Goal: Download file/media

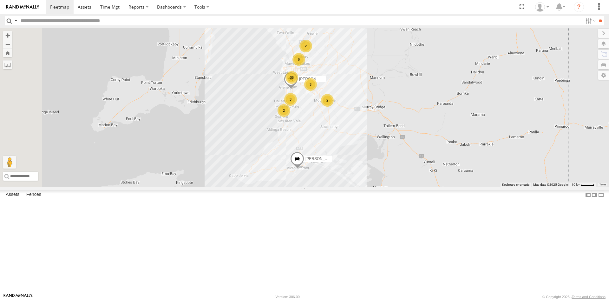
click at [0, 0] on div "S254CLT - Brian Corkhill All Assets Greenhill Rd Summertown -34.95844 138.72778…" at bounding box center [0, 0] width 0 height 0
click at [0, 0] on div at bounding box center [0, 0] width 0 height 0
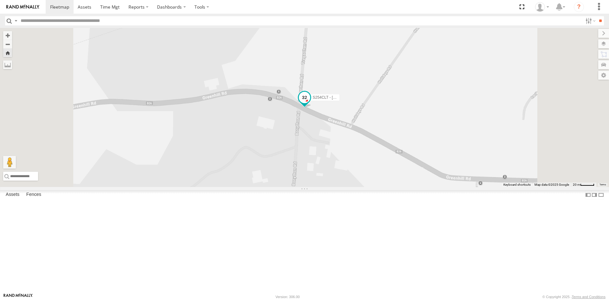
click at [310, 103] on span at bounding box center [304, 96] width 11 height 11
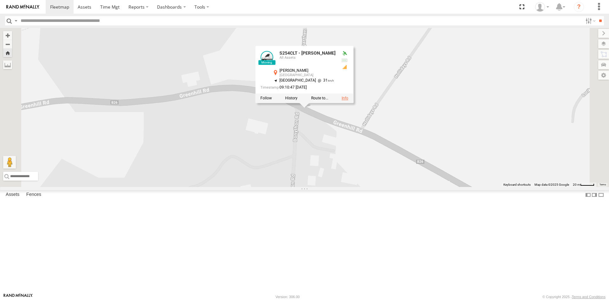
click at [348, 100] on link at bounding box center [344, 98] width 7 height 4
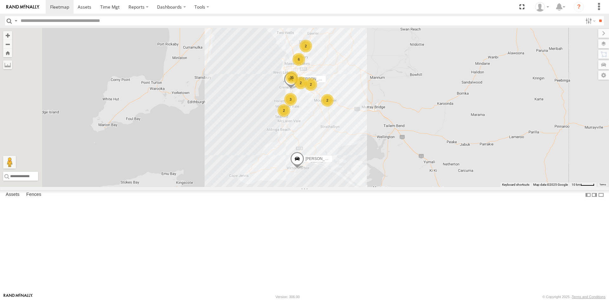
click at [0, 0] on div "S678CGD - Fridge It Sprinter" at bounding box center [0, 0] width 0 height 0
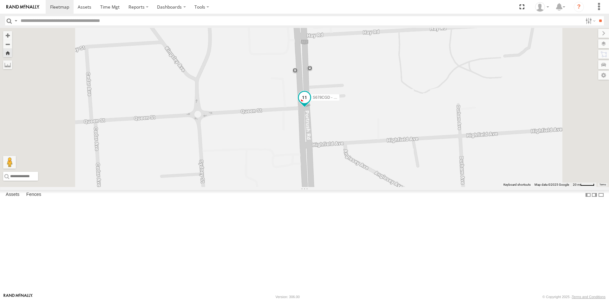
click at [311, 107] on span at bounding box center [304, 98] width 14 height 17
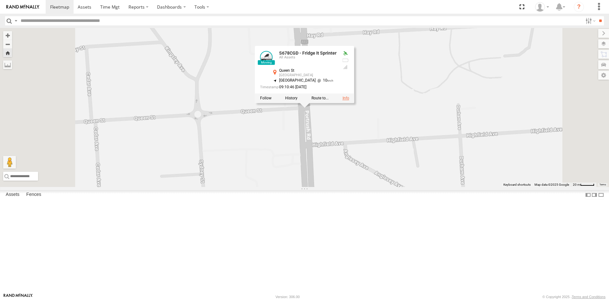
click at [349, 100] on link at bounding box center [345, 98] width 7 height 4
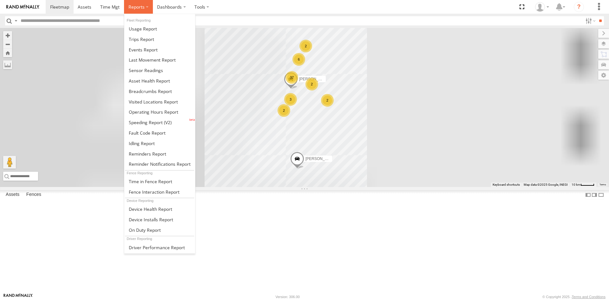
click at [147, 7] on label at bounding box center [138, 7] width 29 height 14
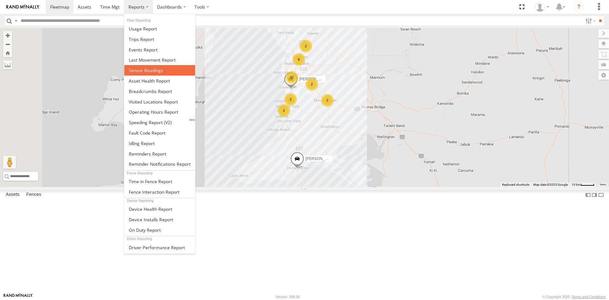
click at [164, 72] on link at bounding box center [159, 70] width 71 height 10
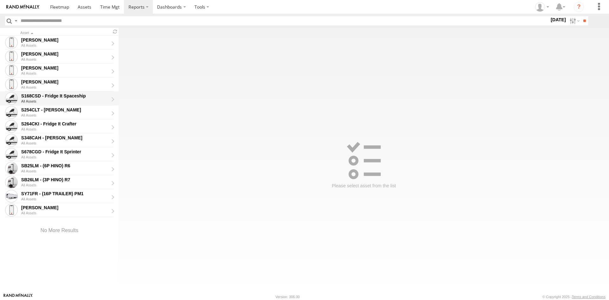
click at [64, 95] on div "S168CSD - Fridge It Spaceship" at bounding box center [64, 96] width 87 height 6
type input "**********"
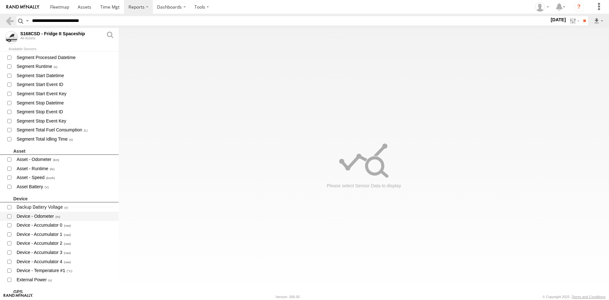
scroll to position [95, 0]
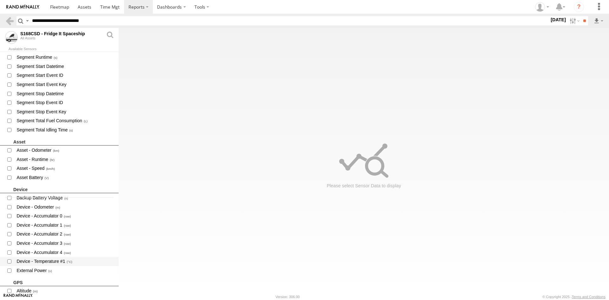
click at [57, 259] on span "Device - Temperature #1" at bounding box center [65, 261] width 98 height 8
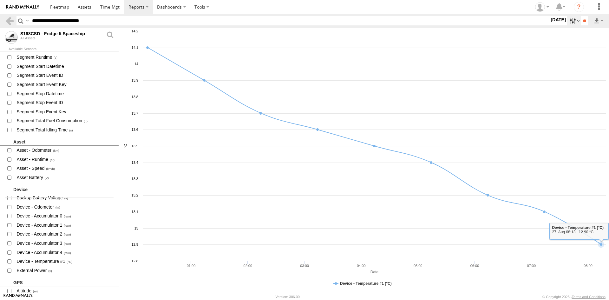
click at [575, 20] on label at bounding box center [574, 20] width 14 height 9
click at [0, 0] on label at bounding box center [0, 0] width 0 height 0
click at [581, 22] on input "**" at bounding box center [583, 20] width 7 height 9
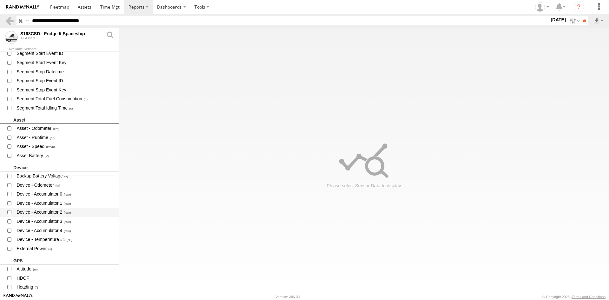
scroll to position [127, 0]
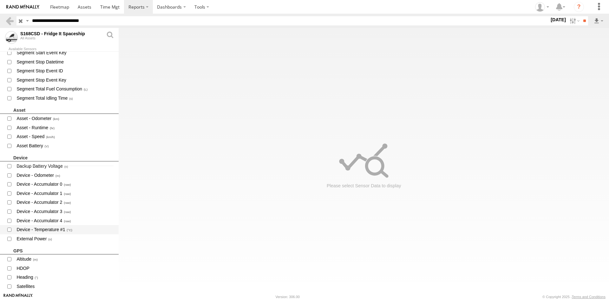
click at [48, 231] on span "Device - Temperature #1" at bounding box center [65, 229] width 98 height 8
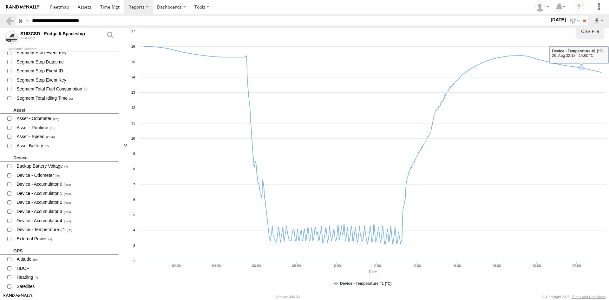
click at [593, 30] on link "CSV File" at bounding box center [590, 32] width 23 height 10
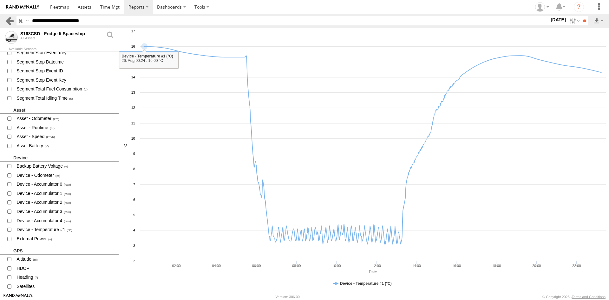
click at [9, 19] on link at bounding box center [9, 20] width 9 height 9
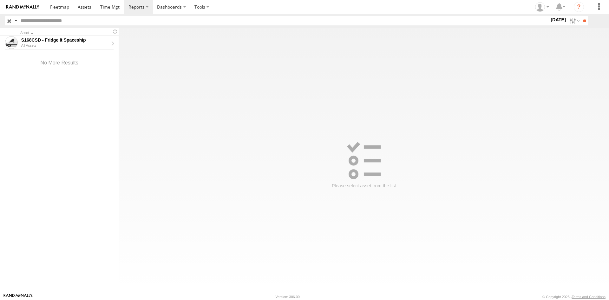
click at [9, 19] on input "button" at bounding box center [9, 20] width 8 height 9
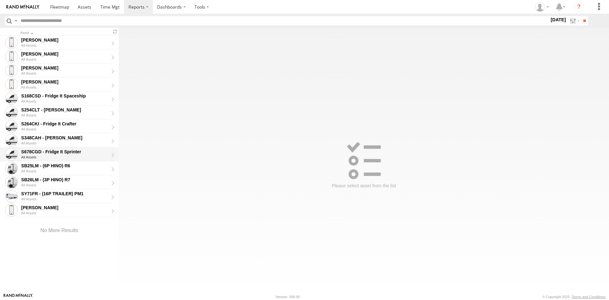
click at [72, 152] on div "S678CGD - Fridge It Sprinter" at bounding box center [64, 152] width 87 height 6
type input "**********"
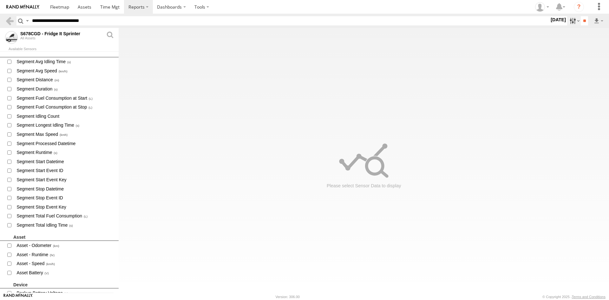
click at [576, 21] on label at bounding box center [574, 20] width 14 height 9
click at [0, 0] on label at bounding box center [0, 0] width 0 height 0
click at [585, 21] on input "**" at bounding box center [583, 20] width 7 height 9
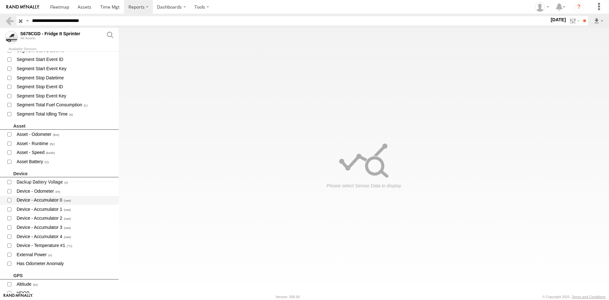
scroll to position [159, 0]
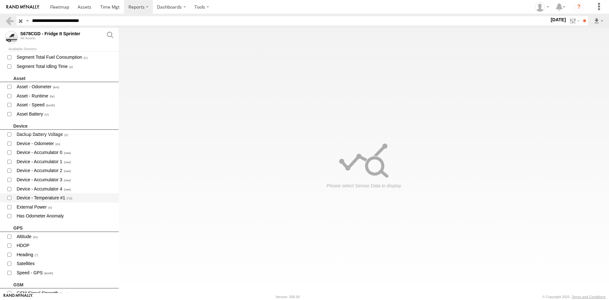
click at [51, 195] on span "Device - Temperature #1" at bounding box center [65, 198] width 98 height 8
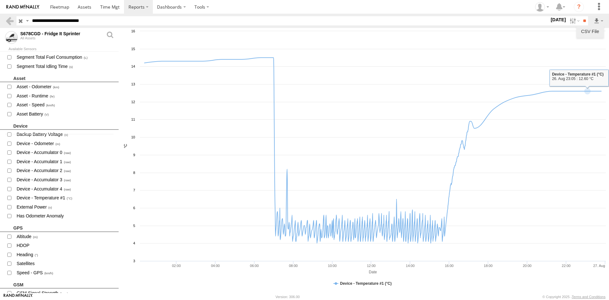
click at [591, 32] on link "CSV File" at bounding box center [590, 32] width 23 height 10
